Goal: Task Accomplishment & Management: Use online tool/utility

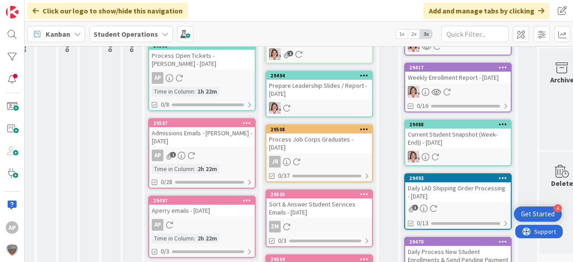
scroll to position [0, 12]
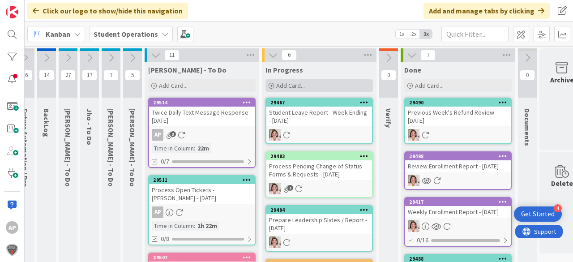
click at [289, 82] on span "Add Card..." at bounding box center [290, 86] width 29 height 8
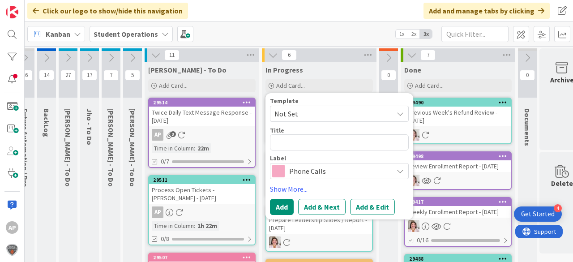
click at [330, 114] on span "Not Set" at bounding box center [331, 114] width 112 height 12
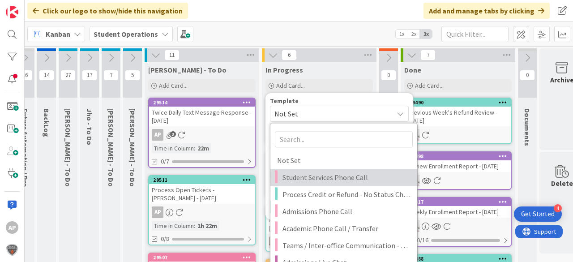
scroll to position [72, 12]
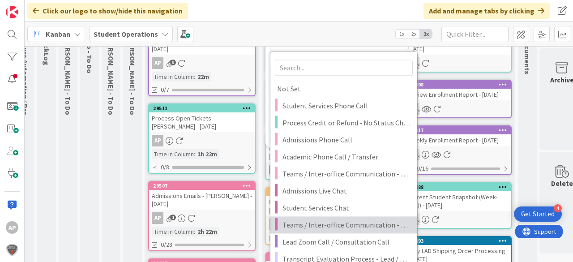
click at [341, 221] on span "Teams / Inter-office Communication - Chat" at bounding box center [347, 225] width 128 height 12
type textarea "x"
type textarea "Teams / Inter-office Communication - Chat"
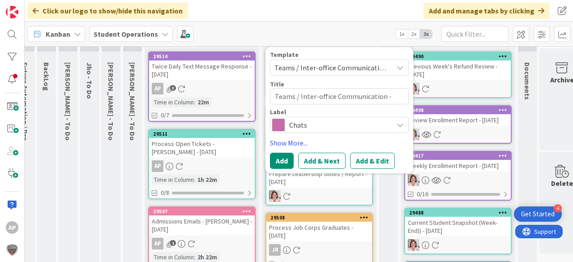
scroll to position [36, 12]
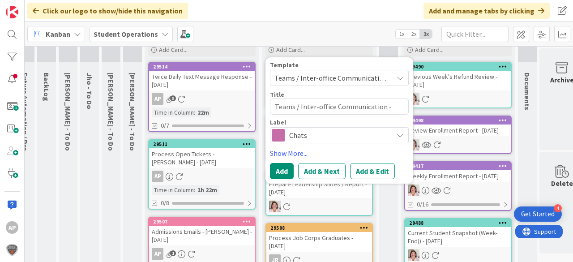
click at [339, 79] on span "Teams / Inter-office Communication - Chat" at bounding box center [331, 78] width 112 height 12
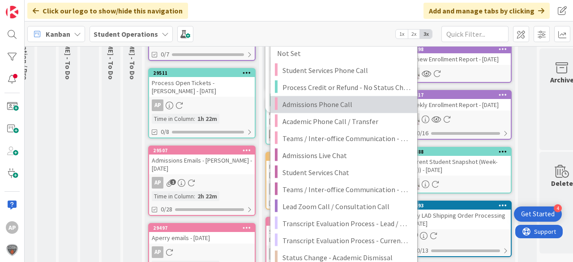
scroll to position [108, 12]
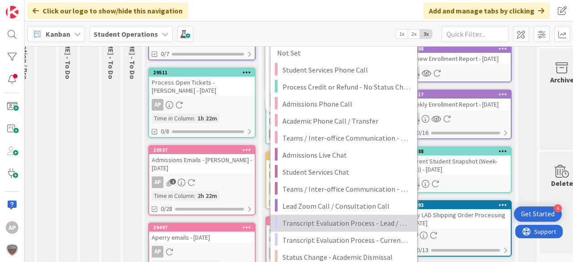
click at [355, 220] on span "Transcript Evaluation Process - Lead / New Student" at bounding box center [347, 223] width 128 height 12
type textarea "x"
type textarea "Transcript Evaluation Process - Lead / New Student"
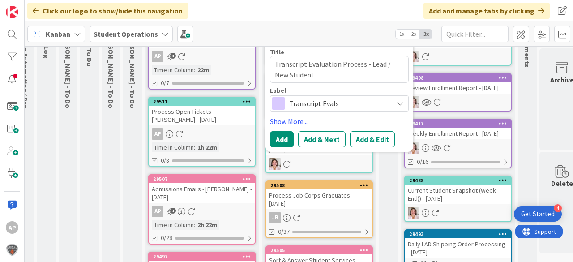
scroll to position [36, 12]
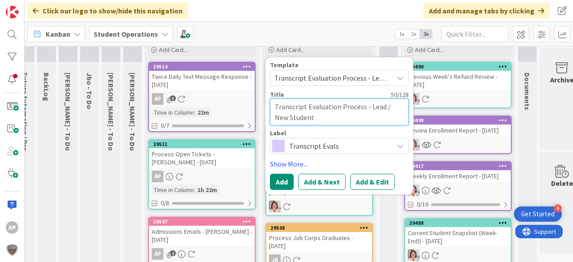
click at [346, 119] on textarea "Transcript Evaluation Process - Lead / New Student" at bounding box center [339, 112] width 139 height 27
type textarea "x"
type textarea "Transcript Evaluation Process - Lead / New Student"
type textarea "x"
type textarea "Transcript Evaluation Process - Lead / New Student -"
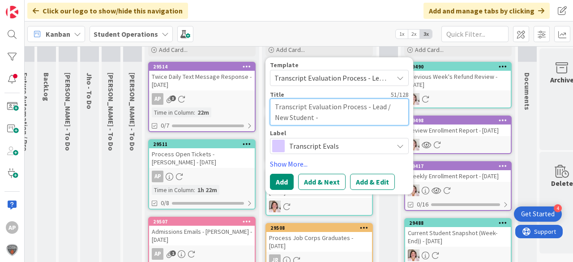
type textarea "x"
type textarea "Transcript Evaluation Process - Lead / New Student -"
type textarea "x"
type textarea "Transcript Evaluation Process - Lead / New Student - A"
type textarea "x"
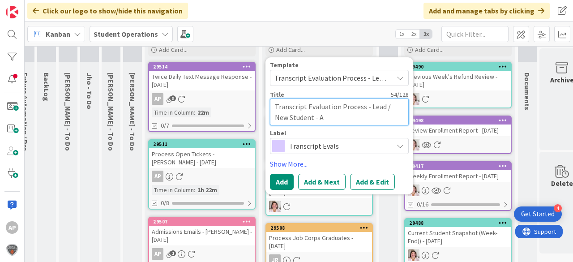
type textarea "Transcript Evaluation Process - Lead / New Student - Am"
type textarea "x"
type textarea "Transcript Evaluation Process - Lead / New Student - Amy"
type textarea "x"
type textarea "Transcript Evaluation Process - Lead / New Student - Amy"
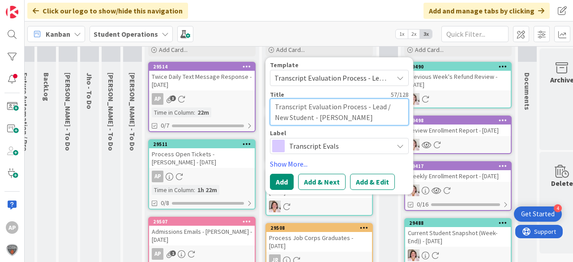
type textarea "x"
type textarea "Transcript Evaluation Process - Lead / New Student - Amy C"
type textarea "x"
type textarea "Transcript Evaluation Process - Lead / New Student - Amy Cr"
type textarea "x"
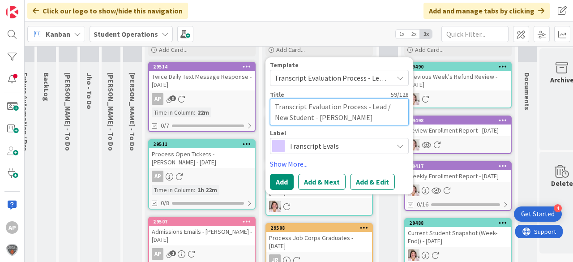
type textarea "Transcript Evaluation Process - Lead / New Student - Amy Cri"
type textarea "x"
type textarea "Transcript Evaluation Process - Lead / New Student - Amy Cris"
type textarea "x"
type textarea "Transcript Evaluation Process - Lead / New Student - [PERSON_NAME]"
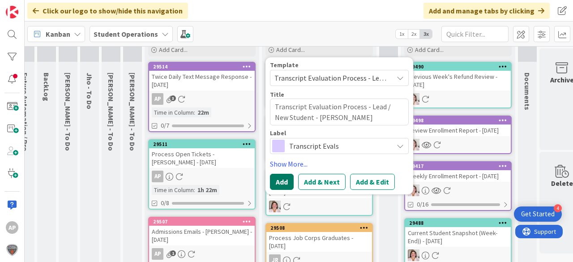
click at [283, 181] on button "Add" at bounding box center [282, 182] width 24 height 16
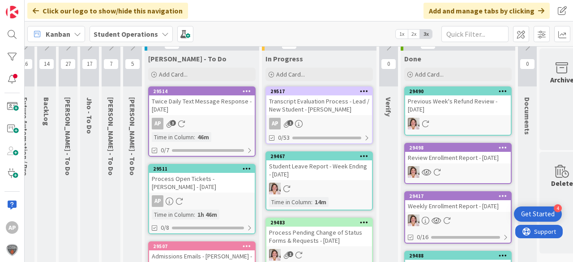
scroll to position [0, 12]
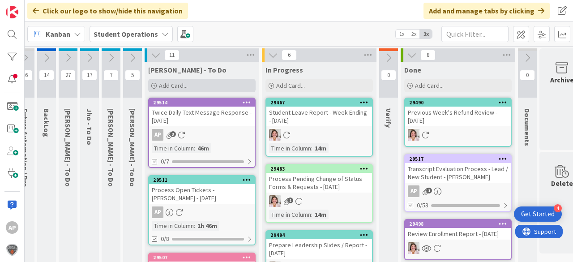
click at [186, 85] on span "Add Card..." at bounding box center [173, 86] width 29 height 8
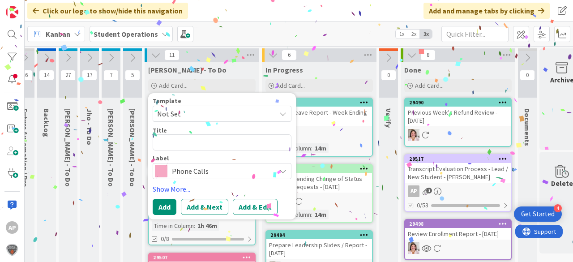
click at [228, 111] on span "Not Set" at bounding box center [213, 114] width 112 height 12
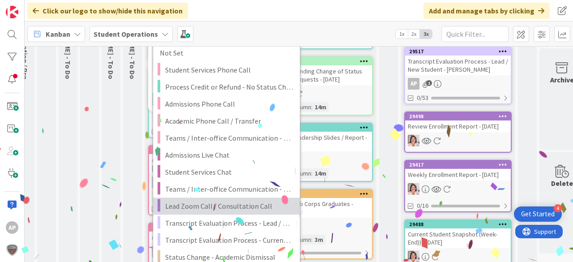
scroll to position [143, 12]
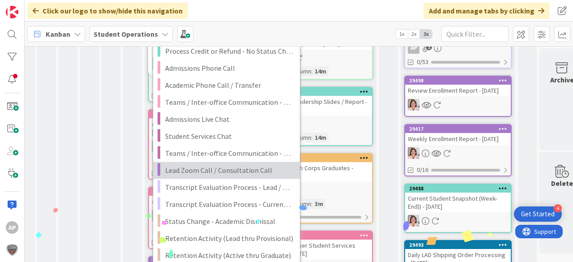
click at [240, 168] on span "Lead Zoom Call / Consultation Call" at bounding box center [229, 170] width 128 height 12
type textarea "x"
type textarea "Lead Zoom Call / Consultation Call"
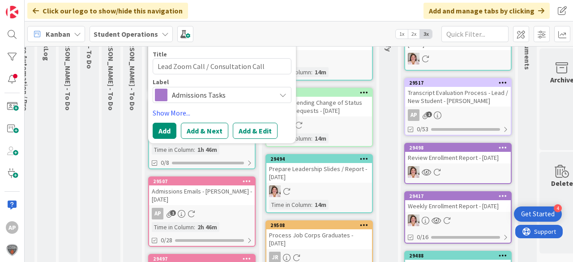
scroll to position [0, 12]
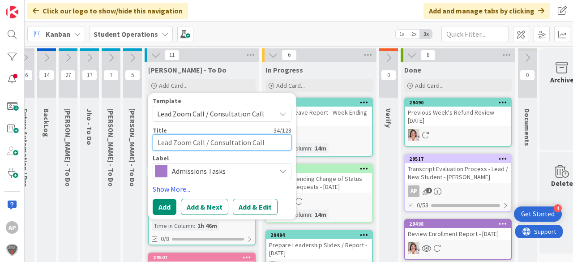
click at [275, 144] on textarea "Lead Zoom Call / Consultation Call" at bounding box center [222, 142] width 139 height 16
type textarea "x"
type textarea "Lead Zoom Call / Consultation Call"
type textarea "x"
type textarea "Lead Zoom Call / Consultation Call -"
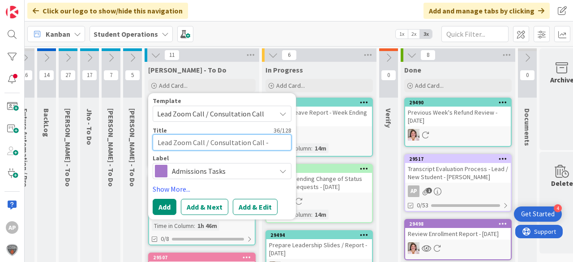
type textarea "x"
type textarea "Lead Zoom Call / Consultation Call -"
type textarea "x"
type textarea "Lead Zoom Call / Consultation Call - A"
type textarea "x"
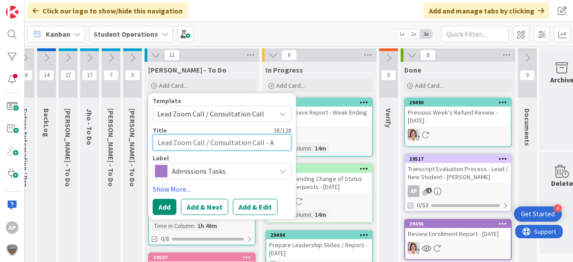
type textarea "Lead Zoom Call / Consultation Call - Al"
type textarea "x"
type textarea "Lead Zoom Call / Consultation Call - Ald"
type textarea "x"
type textarea "Lead Zoom Call / Consultation Call - Al"
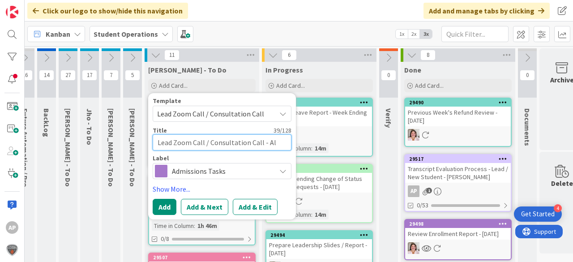
type textarea "x"
type textarea "Lead Zoom Call / Consultation Call - Alf"
type textarea "x"
type textarea "Lead Zoom Call / Consultation Call - Alfo"
type textarea "x"
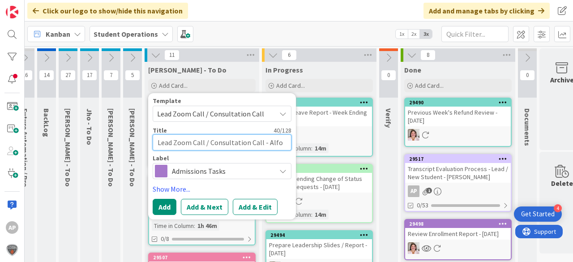
type textarea "Lead Zoom Call / Consultation Call - Alfor"
type textarea "x"
type textarea "Lead Zoom Call / Consultation Call - Alford"
type textarea "x"
type textarea "Lead Zoom Call / Consultation Call - Alford,"
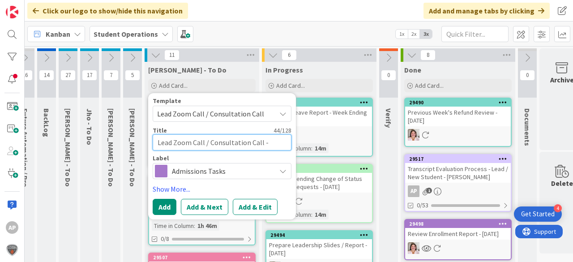
type textarea "x"
type textarea "Lead Zoom Call / Consultation Call - Alford, T"
type textarea "x"
type textarea "Lead Zoom Call / Consultation Call - Alford, Ta"
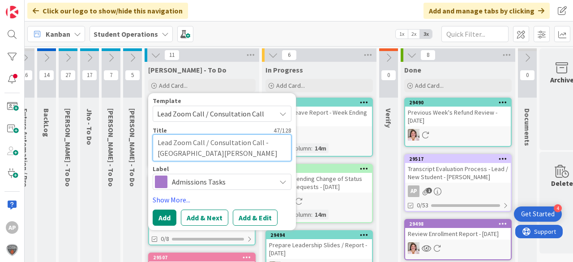
type textarea "x"
type textarea "Lead Zoom Call / Consultation Call - Alford, Tar"
type textarea "x"
type textarea "Lead Zoom Call / Consultation Call - Alford, Tarw"
type textarea "x"
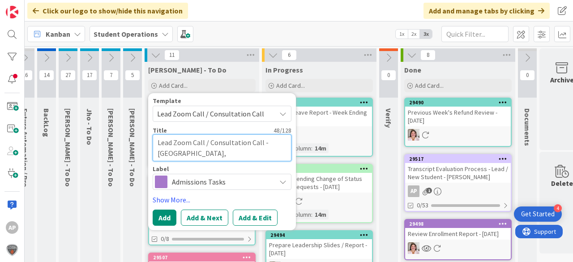
type textarea "Lead Zoom Call / Consultation Call - Alford, Tarwo"
type textarea "x"
type textarea "Lead Zoom Call / Consultation Call - Alford, Tarwon"
type textarea "x"
type textarea "Lead Zoom Call / Consultation Call - Alford, Tarwonn"
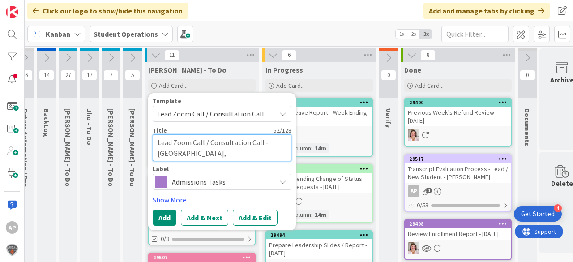
type textarea "x"
type textarea "Lead Zoom Call / Consultation Call - [GEOGRAPHIC_DATA][PERSON_NAME][GEOGRAPHIC_…"
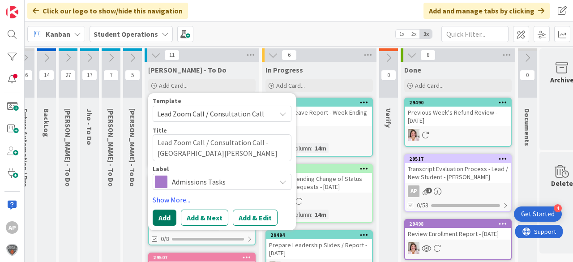
click at [159, 216] on button "Add" at bounding box center [165, 218] width 24 height 16
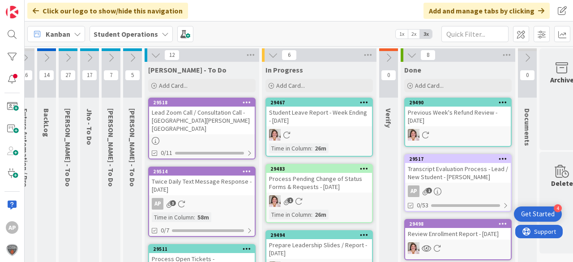
click at [199, 112] on div "Lead Zoom Call / Consultation Call - [GEOGRAPHIC_DATA][PERSON_NAME][GEOGRAPHIC_…" at bounding box center [202, 121] width 106 height 28
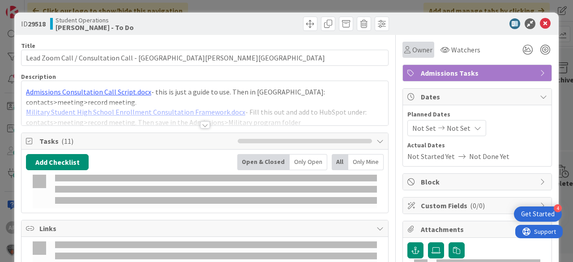
click at [414, 53] on span "Owner" at bounding box center [423, 49] width 20 height 11
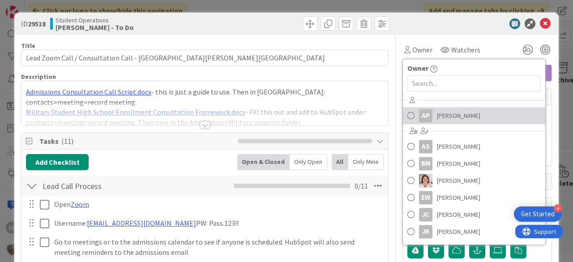
click at [451, 109] on span "[PERSON_NAME]" at bounding box center [458, 115] width 43 height 13
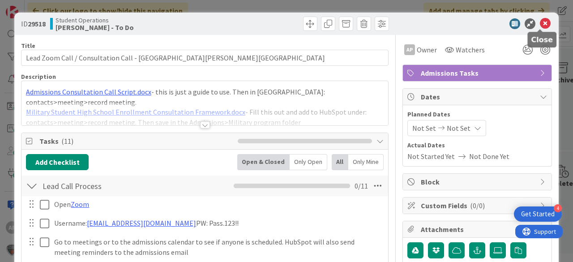
click at [544, 18] on icon at bounding box center [545, 23] width 11 height 11
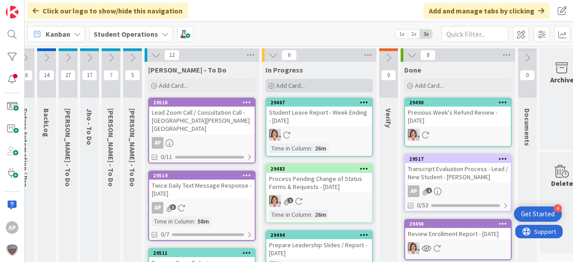
click at [304, 82] on span "Add Card..." at bounding box center [290, 86] width 29 height 8
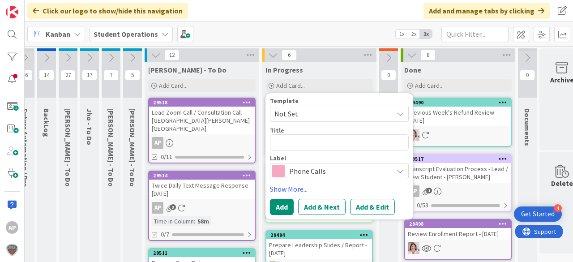
click at [311, 118] on span "Not Set" at bounding box center [331, 114] width 112 height 12
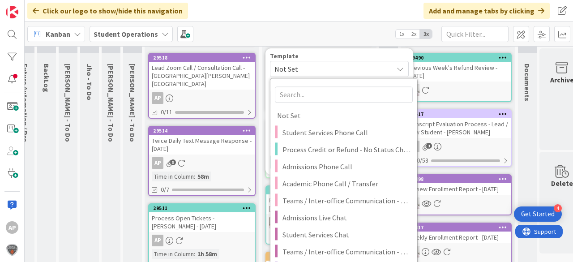
scroll to position [0, 12]
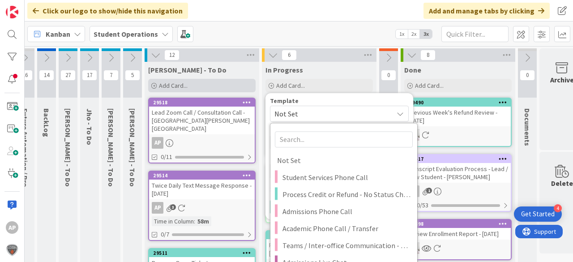
click at [197, 82] on div "Add Card..." at bounding box center [202, 85] width 108 height 13
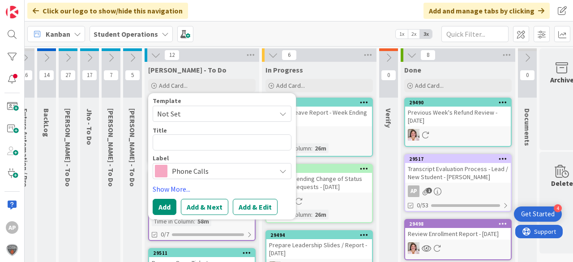
click at [206, 118] on span "Not Set" at bounding box center [213, 114] width 112 height 12
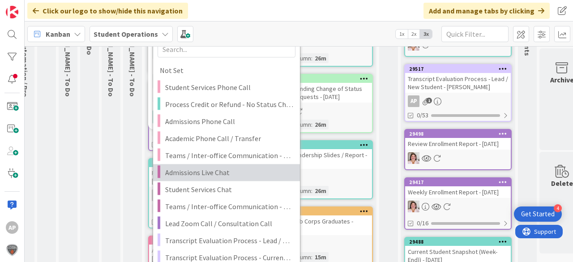
scroll to position [108, 12]
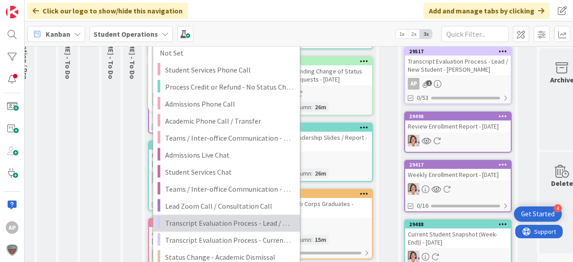
click at [257, 225] on span "Transcript Evaluation Process - Lead / New Student" at bounding box center [229, 223] width 128 height 12
type textarea "x"
type textarea "Transcript Evaluation Process - Lead / New Student"
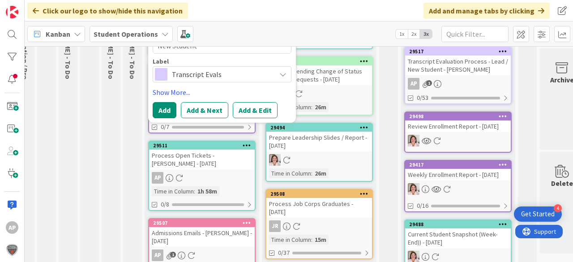
scroll to position [36, 12]
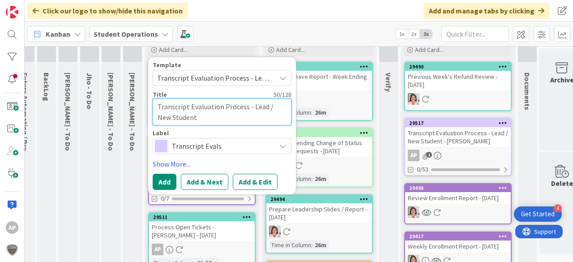
click at [213, 115] on textarea "Transcript Evaluation Process - Lead / New Student" at bounding box center [222, 112] width 139 height 27
type textarea "x"
type textarea "Transcript Evaluation Process - Lead / New Student"
type textarea "x"
type textarea "Transcript Evaluation Process - Lead / New Student -"
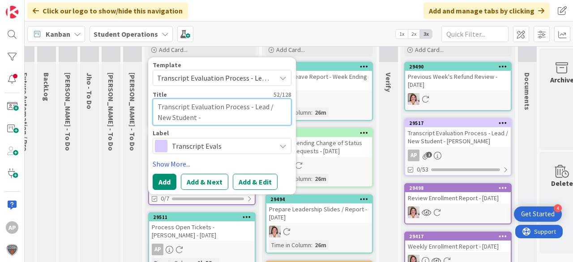
type textarea "x"
type textarea "Transcript Evaluation Process - Lead / New Student -"
type textarea "x"
type textarea "Transcript Evaluation Process - Lead / New Student - R"
type textarea "x"
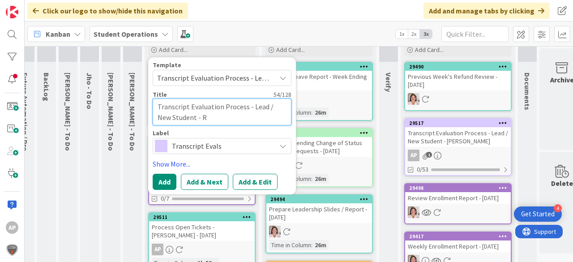
type textarea "Transcript Evaluation Process - Lead / New Student - Ro"
type textarea "x"
type textarea "Transcript Evaluation Process - Lead / New Student - Ros"
type textarea "x"
type textarea "Transcript Evaluation Process - Lead / New Student - Rose"
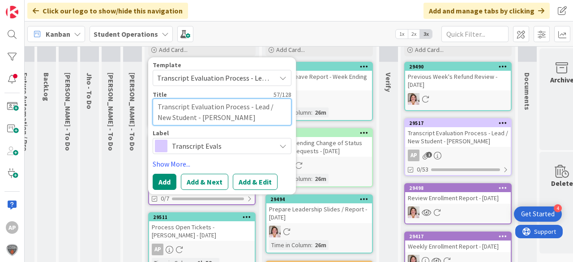
type textarea "x"
type textarea "Transcript Evaluation Process - Lead / New Student - Rose,"
type textarea "x"
type textarea "Transcript Evaluation Process - Lead / New Student - Rose,"
type textarea "x"
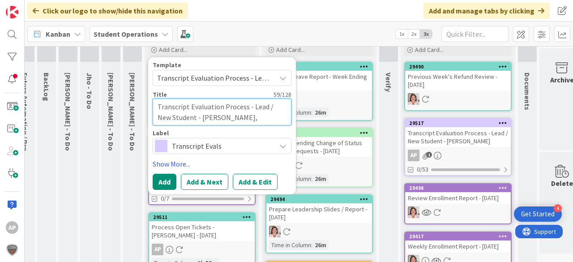
type textarea "Transcript Evaluation Process - Lead / New Student - Rose, l"
type textarea "x"
type textarea "Transcript Evaluation Process - Lead / New Student - Rose, la"
type textarea "x"
type textarea "Transcript Evaluation Process - Lead / New Student - Rose, lat"
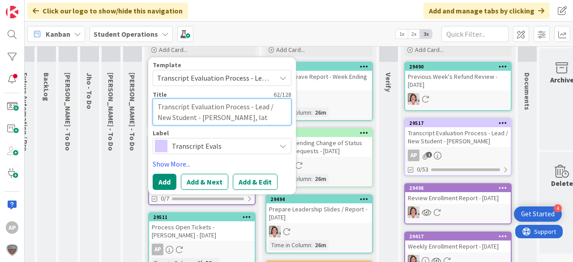
type textarea "x"
type textarea "Transcript Evaluation Process - Lead / New Student - Rose, latr"
type textarea "x"
type textarea "Transcript Evaluation Process - Lead / New Student - Rose, latre"
type textarea "x"
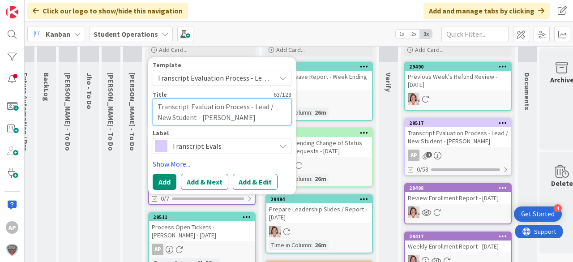
type textarea "Transcript Evaluation Process - Lead / New Student - Rose, latrea"
type textarea "x"
type textarea "Transcript Evaluation Process - Lead / New Student - Rose, latreas"
type textarea "x"
type textarea "Transcript Evaluation Process - Lead / New Student - Rose, latrease"
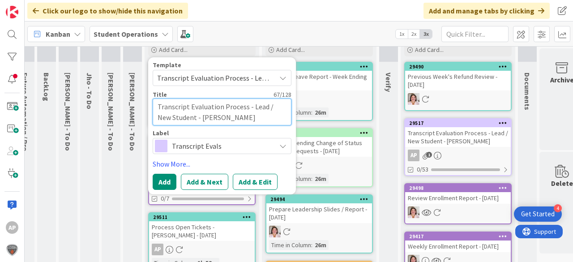
click at [206, 119] on textarea "Transcript Evaluation Process - Lead / New Student - Rose, latrease" at bounding box center [222, 112] width 139 height 27
type textarea "x"
type textarea "Transcript Evaluation Process - Lead / New Student - Rose, atrease"
type textarea "x"
type textarea "Transcript Evaluation Process - Lead / New Student - [PERSON_NAME]"
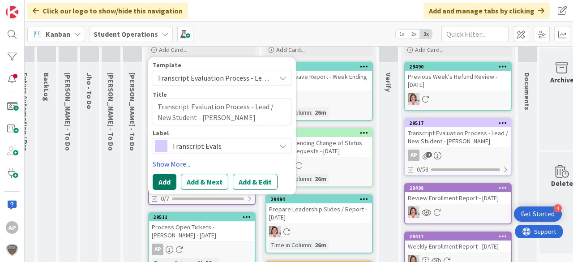
click at [163, 180] on button "Add" at bounding box center [165, 182] width 24 height 16
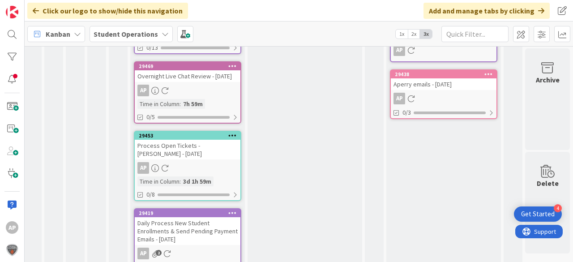
scroll to position [625, 32]
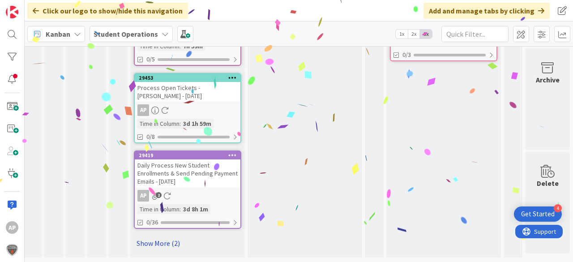
click at [169, 240] on link "Show More (2)" at bounding box center [188, 243] width 108 height 14
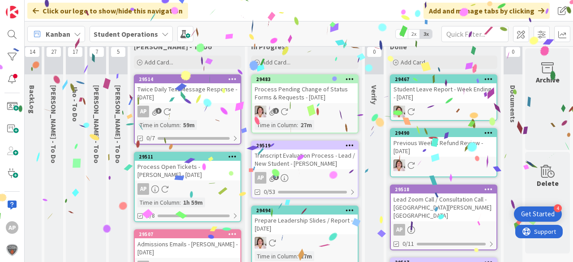
scroll to position [18, 32]
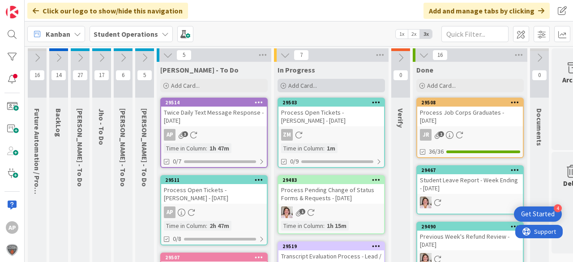
click at [292, 80] on div "Add Card..." at bounding box center [332, 85] width 108 height 13
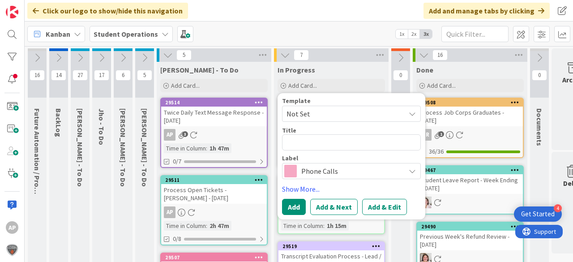
click at [315, 108] on span "Not Set" at bounding box center [343, 114] width 112 height 12
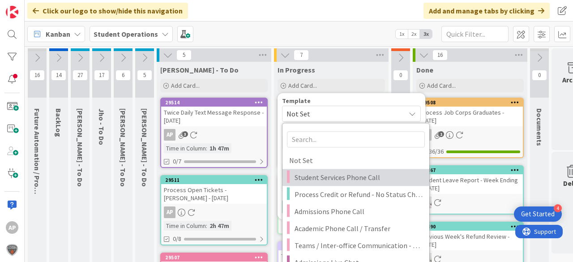
click at [342, 172] on span "Student Services Phone Call" at bounding box center [359, 178] width 128 height 12
type textarea "x"
type textarea "Student Services Phone Call"
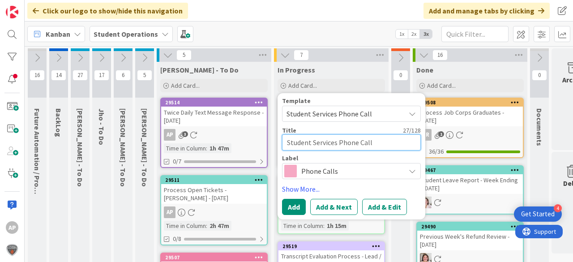
click at [394, 146] on textarea "Student Services Phone Call" at bounding box center [351, 142] width 139 height 16
type textarea "x"
type textarea "Student Services Phone Call"
type textarea "x"
type textarea "Student Services Phone Call -"
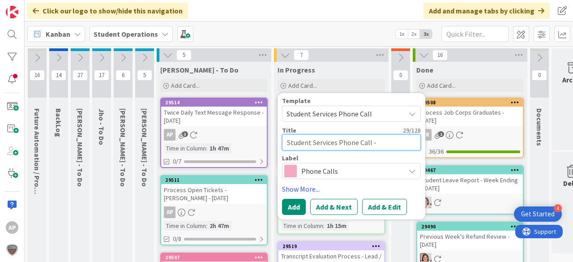
type textarea "x"
type textarea "Student Services Phone Call -"
type textarea "x"
type textarea "Student Services Phone Call - L"
type textarea "x"
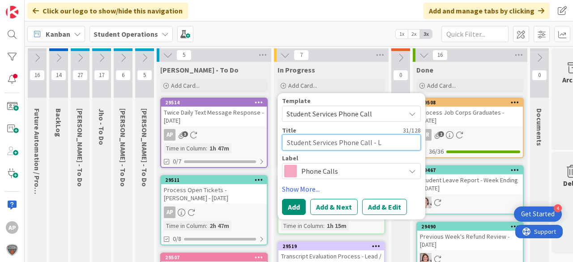
type textarea "Student Services Phone Call - Le"
type textarea "x"
type textarea "Student Services Phone Call - Lea"
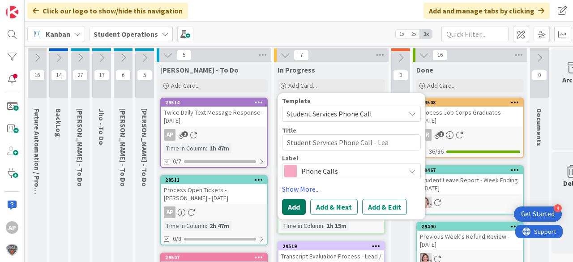
click at [295, 201] on button "Add" at bounding box center [294, 207] width 24 height 16
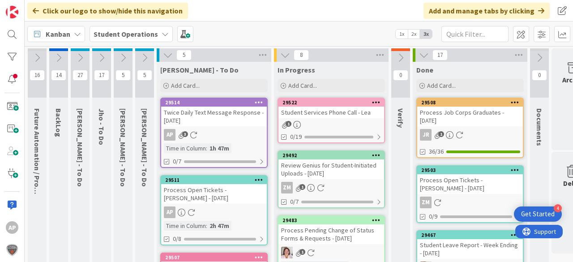
click at [349, 106] on div "29522" at bounding box center [332, 103] width 106 height 8
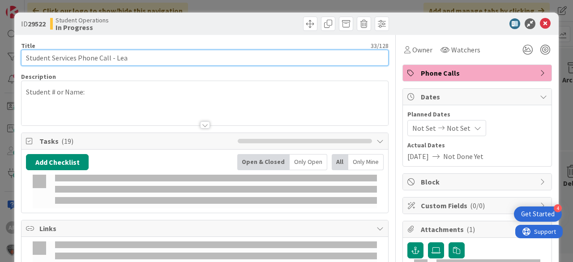
click at [159, 60] on input "Student Services Phone Call - Lea" at bounding box center [205, 58] width 368 height 16
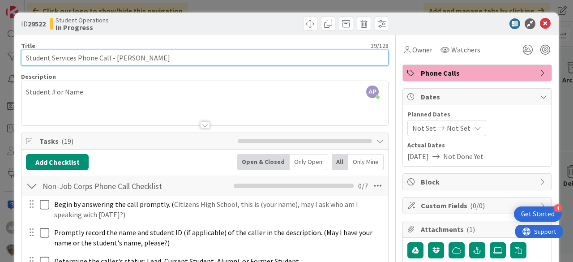
click at [143, 59] on input "Student Services Phone Call - [PERSON_NAME]" at bounding box center [205, 58] width 368 height 16
drag, startPoint x: 134, startPoint y: 58, endPoint x: 177, endPoint y: 54, distance: 42.7
click at [177, 54] on input "Student Services Phone Call - [PERSON_NAME]" at bounding box center [205, 58] width 368 height 16
click at [192, 51] on input "Student Services Phone Call - [PERSON_NAME]" at bounding box center [205, 58] width 368 height 16
type input "Student Services Phone Call - [PERSON_NAME]"
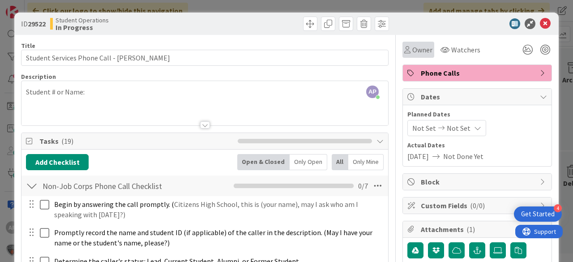
click at [419, 47] on span "Owner" at bounding box center [423, 49] width 20 height 11
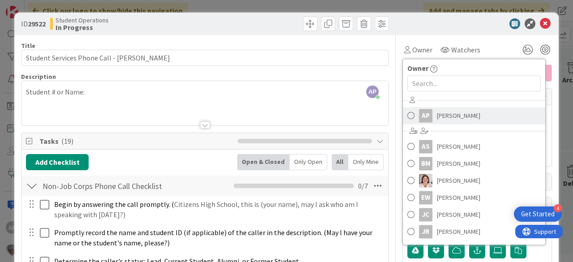
click at [439, 114] on span "[PERSON_NAME]" at bounding box center [458, 115] width 43 height 13
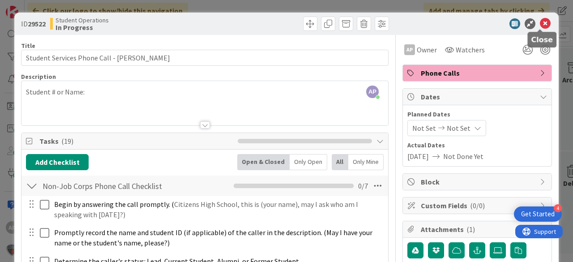
click at [543, 22] on icon at bounding box center [545, 23] width 11 height 11
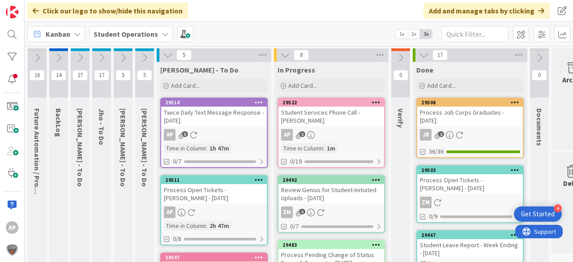
click at [340, 115] on div "Student Services Phone Call - [PERSON_NAME]" at bounding box center [332, 117] width 106 height 20
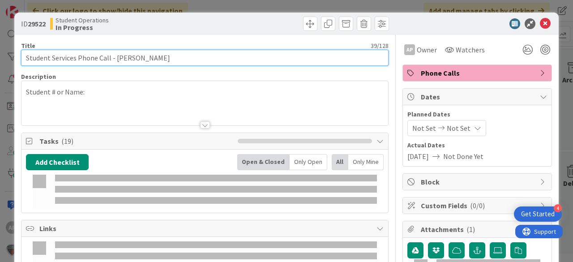
click at [214, 55] on input "Student Services Phone Call - [PERSON_NAME]" at bounding box center [205, 58] width 368 height 16
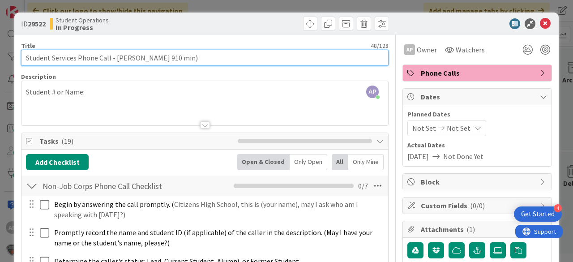
click at [147, 56] on input "Student Services Phone Call - [PERSON_NAME] 910 min)" at bounding box center [205, 58] width 368 height 16
type input "Student Services Phone Call - [PERSON_NAME] (10 min)"
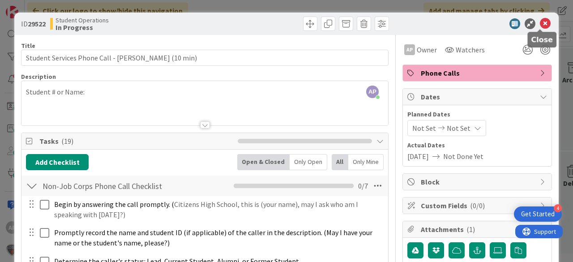
click at [541, 23] on icon at bounding box center [545, 23] width 11 height 11
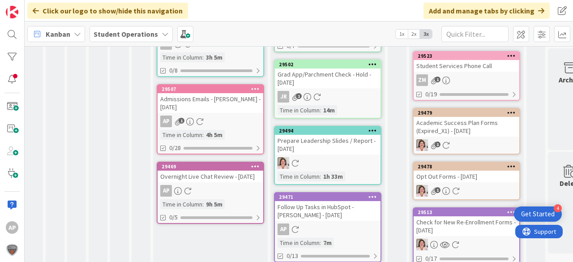
scroll to position [0, 4]
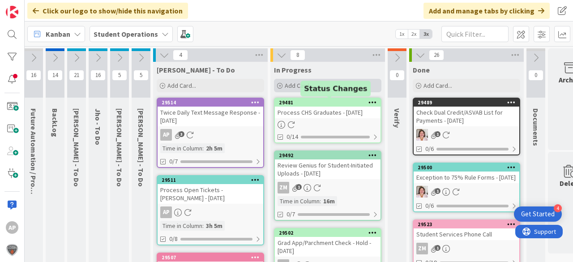
click at [299, 83] on span "Add Card..." at bounding box center [299, 86] width 29 height 8
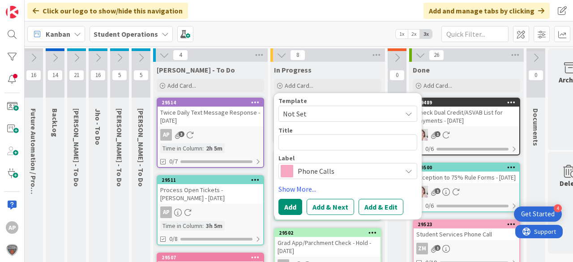
click at [307, 116] on span "Not Set" at bounding box center [339, 114] width 112 height 12
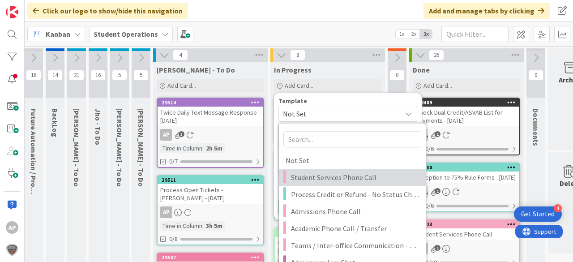
click at [343, 180] on span "Student Services Phone Call" at bounding box center [355, 178] width 128 height 12
type textarea "x"
type textarea "Student Services Phone Call"
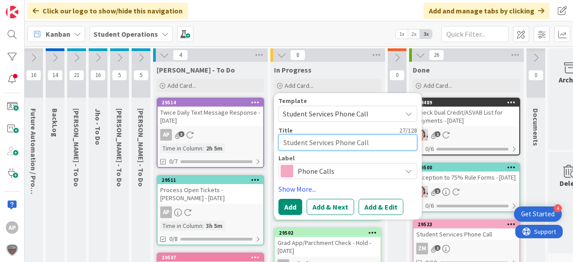
click at [370, 139] on textarea "Student Services Phone Call" at bounding box center [348, 142] width 139 height 16
type textarea "x"
type textarea "Student Services Phone Call"
type textarea "x"
type textarea "Student Services Phone Call -"
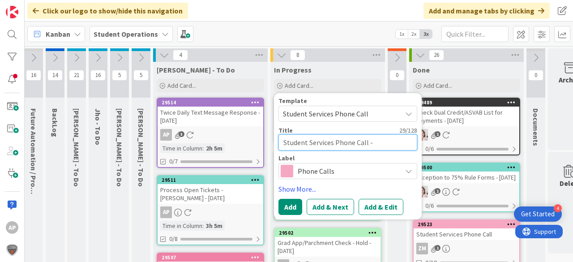
type textarea "x"
type textarea "Student Services Phone Call -"
type textarea "x"
type textarea "Student Services Phone Call - L"
type textarea "x"
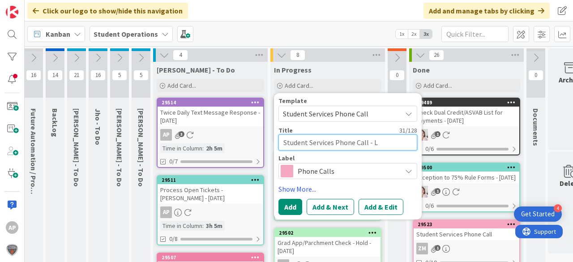
type textarea "Student Services Phone Call - Le"
type textarea "x"
type textarea "Student Services Phone Call - Lea"
type textarea "x"
type textarea "Student Services Phone Call - Lea"
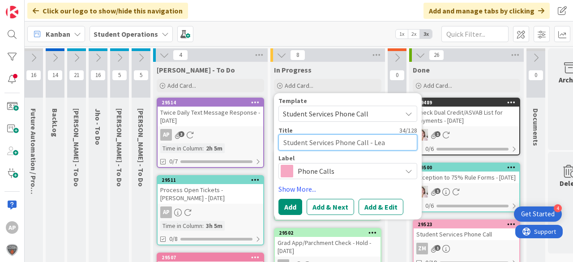
type textarea "x"
type textarea "Student Services Phone Call - [PERSON_NAME]"
type textarea "x"
type textarea "Student Services Phone Call - [PERSON_NAME]"
type textarea "x"
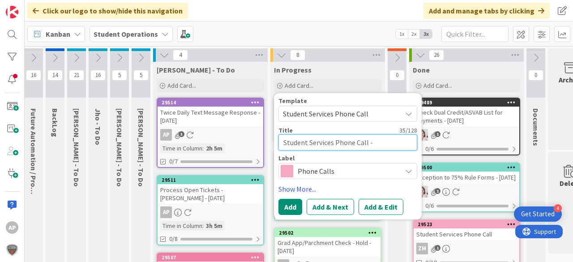
type textarea "Student Services Phone Call - [PERSON_NAME]"
type textarea "x"
type textarea "Student Services Phone Call - [PERSON_NAME]"
type textarea "x"
type textarea "Student Services Phone Call - [PERSON_NAME]"
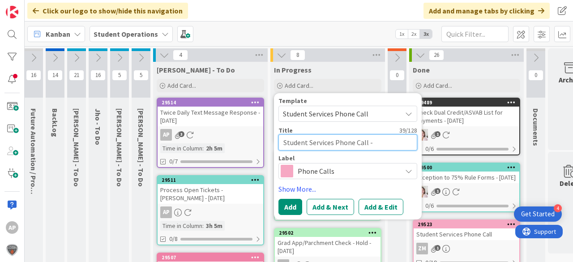
type textarea "x"
type textarea "Student Services Phone Call - [PERSON_NAME]"
type textarea "x"
type textarea "Student Services Phone Call - [PERSON_NAME]"
type textarea "x"
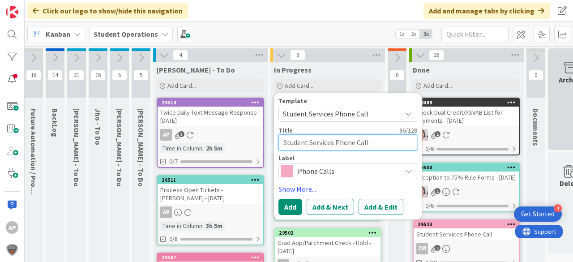
type textarea "Student Services Phone Call - [PERSON_NAME]"
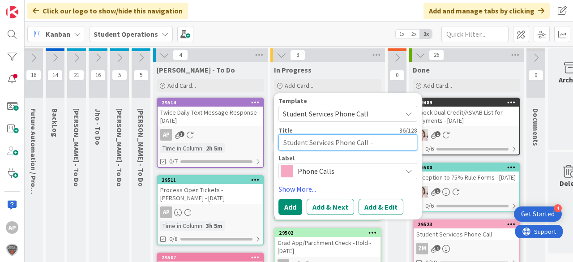
click at [396, 147] on textarea "Student Services Phone Call - [PERSON_NAME]" at bounding box center [348, 142] width 139 height 16
type textarea "x"
type textarea "Student Services Phone Call - [PERSON_NAME]"
type textarea "x"
type textarea "Student Services Phone Call - [PERSON_NAME]"
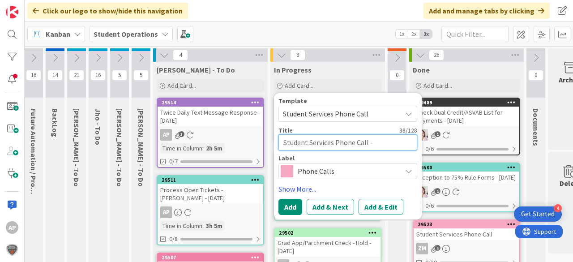
type textarea "x"
type textarea "Student Services Phone Call - [PERSON_NAME]"
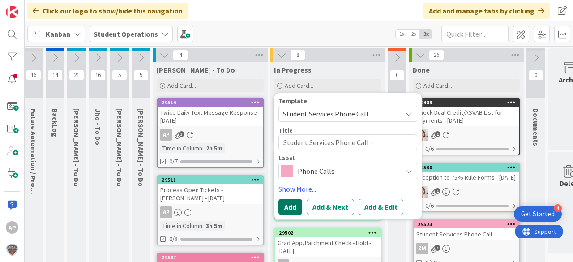
click at [293, 207] on button "Add" at bounding box center [291, 207] width 24 height 16
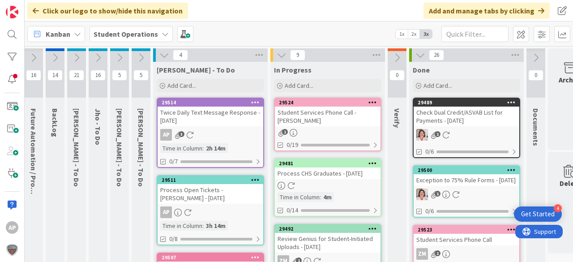
click at [319, 124] on div "Student Services Phone Call - [PERSON_NAME]" at bounding box center [328, 117] width 106 height 20
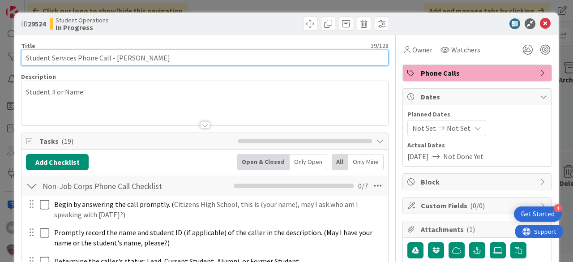
click at [192, 59] on input "Student Services Phone Call - [PERSON_NAME]" at bounding box center [205, 58] width 368 height 16
drag, startPoint x: 147, startPoint y: 57, endPoint x: 178, endPoint y: 44, distance: 33.5
click at [148, 57] on input "Student Services Phone Call - [PERSON_NAME] 910 min)" at bounding box center [205, 58] width 368 height 16
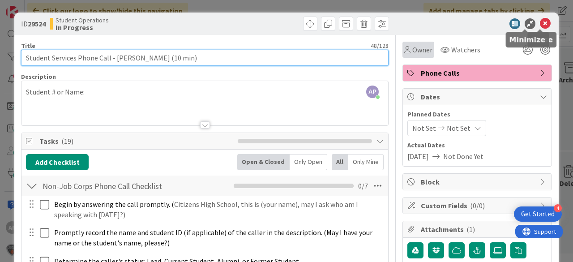
type input "Student Services Phone Call - [PERSON_NAME] (10 min)"
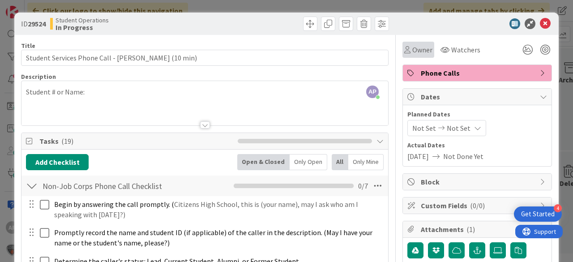
click at [413, 48] on span "Owner" at bounding box center [423, 49] width 20 height 11
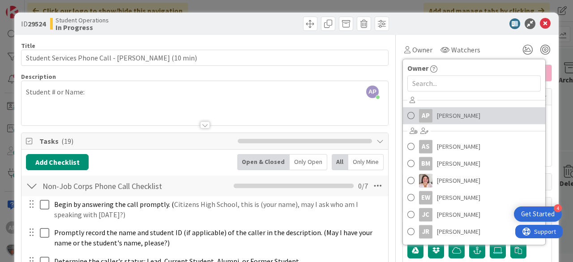
drag, startPoint x: 441, startPoint y: 111, endPoint x: 468, endPoint y: 103, distance: 28.5
click at [441, 111] on span "[PERSON_NAME]" at bounding box center [458, 115] width 43 height 13
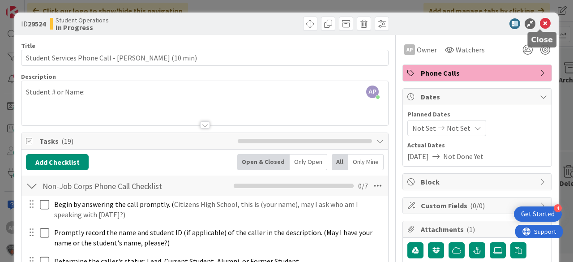
click at [541, 22] on icon at bounding box center [545, 23] width 11 height 11
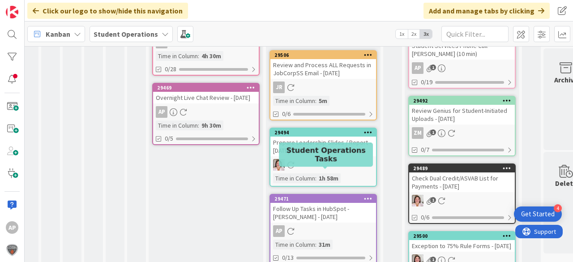
scroll to position [323, 8]
